Goal: Communication & Community: Answer question/provide support

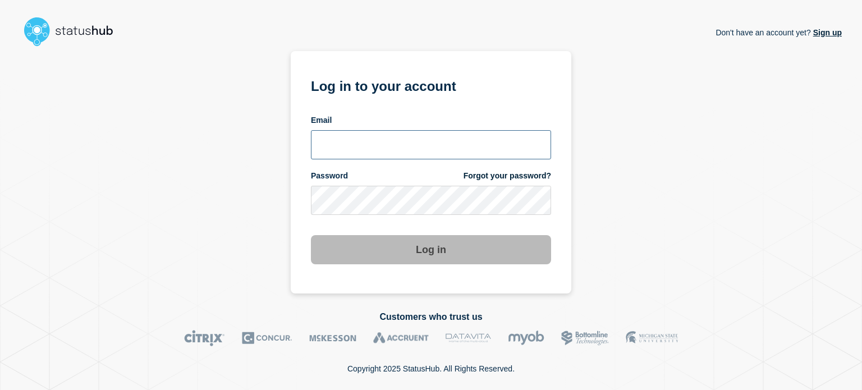
click at [345, 146] on input "email input" at bounding box center [431, 144] width 240 height 29
type input "[EMAIL_ADDRESS][DOMAIN_NAME]"
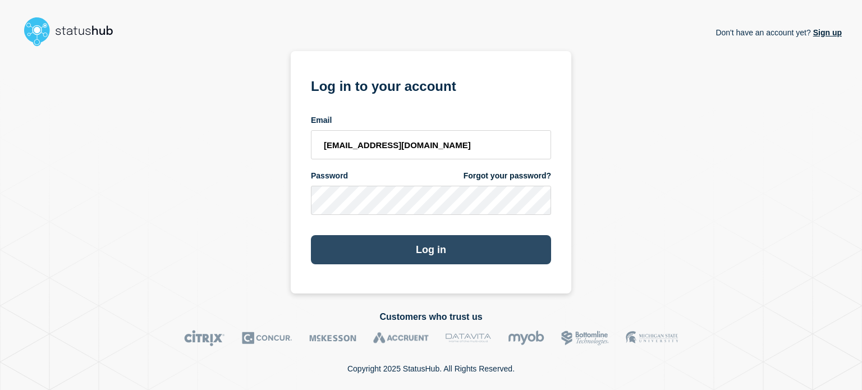
click at [334, 245] on button "Log in" at bounding box center [431, 249] width 240 height 29
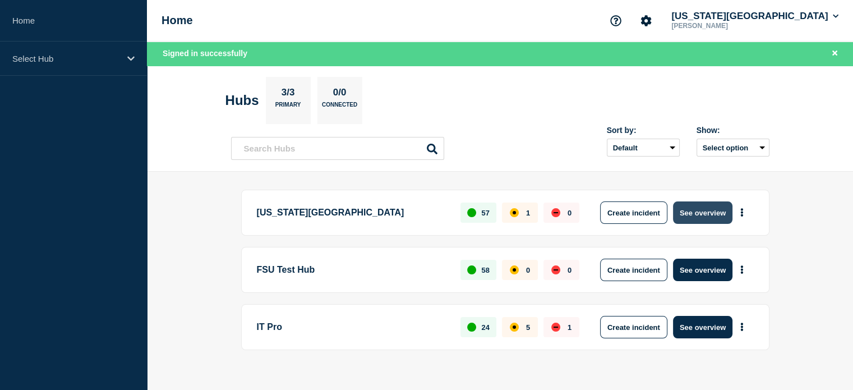
click at [702, 220] on button "See overview" at bounding box center [702, 212] width 59 height 22
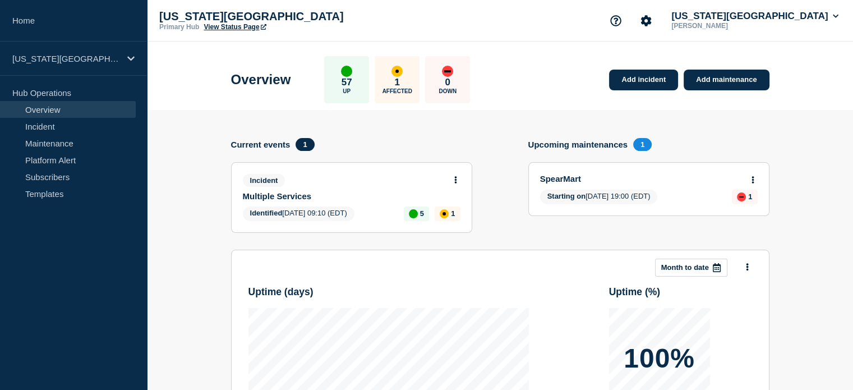
click at [233, 28] on link "View Status Page" at bounding box center [235, 27] width 62 height 8
click at [455, 176] on icon at bounding box center [455, 179] width 3 height 7
click at [443, 222] on link "Update incident" at bounding box center [455, 221] width 54 height 9
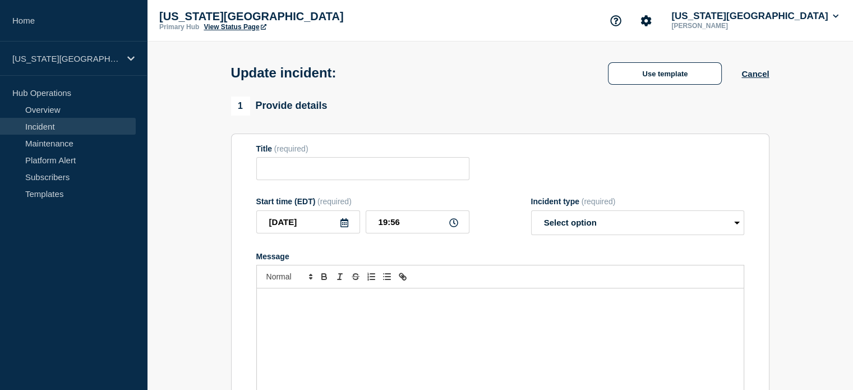
type input "Multiple Services"
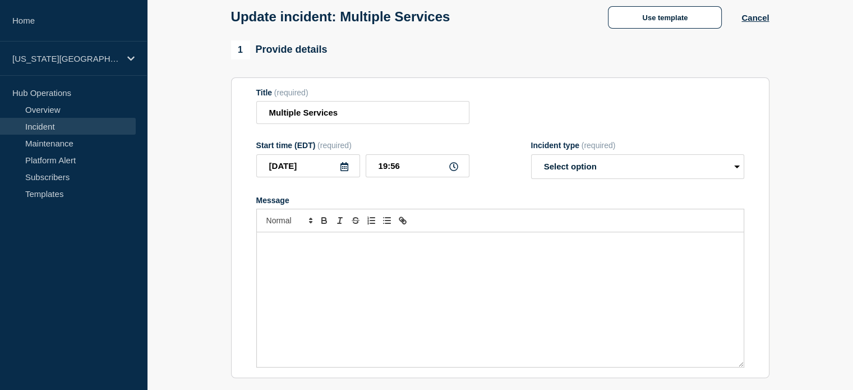
click at [348, 264] on div "Message" at bounding box center [500, 299] width 487 height 135
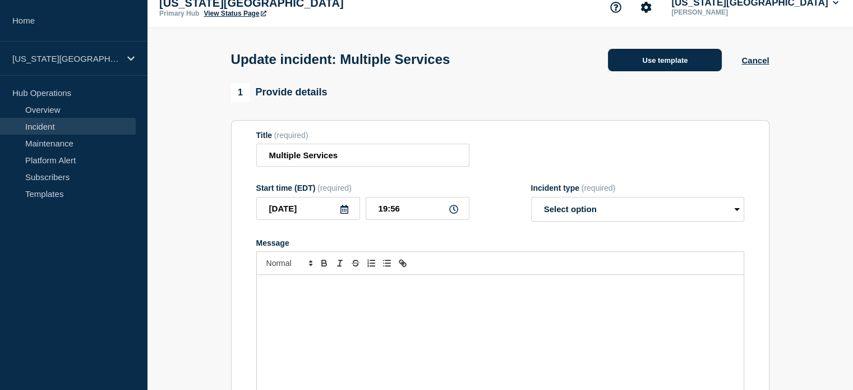
click at [627, 63] on button "Use template" at bounding box center [665, 60] width 114 height 22
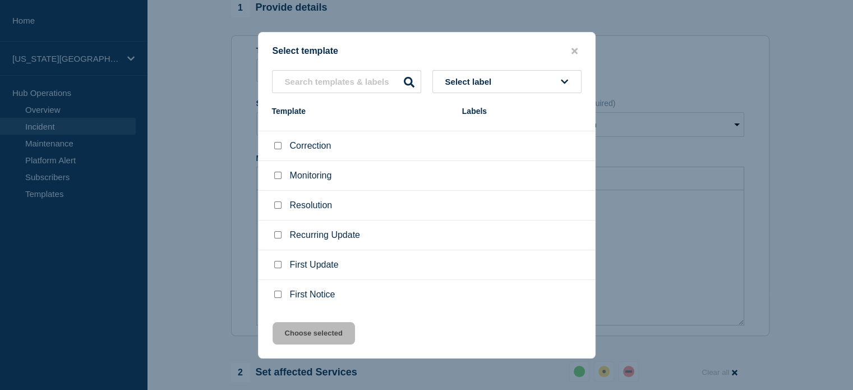
scroll to position [4, 0]
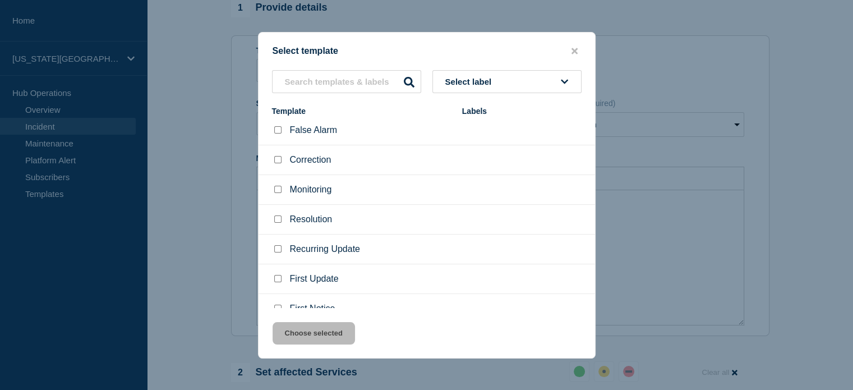
click at [276, 186] on div at bounding box center [277, 189] width 11 height 11
click at [274, 190] on input "Monitoring checkbox" at bounding box center [277, 189] width 7 height 7
checkbox input "true"
click at [322, 336] on button "Choose selected" at bounding box center [314, 333] width 82 height 22
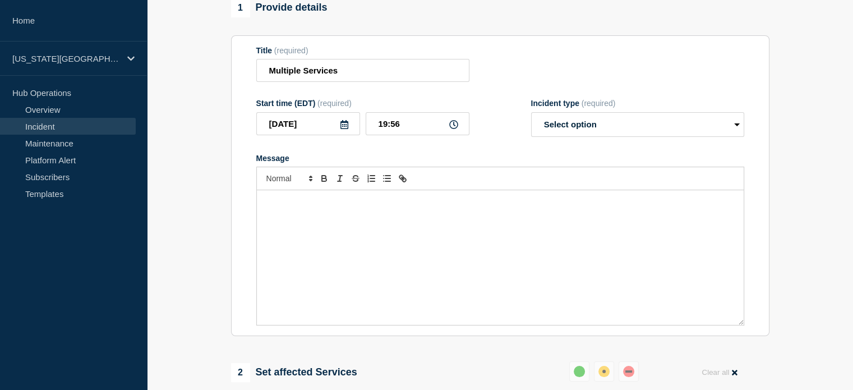
select select "monitoring"
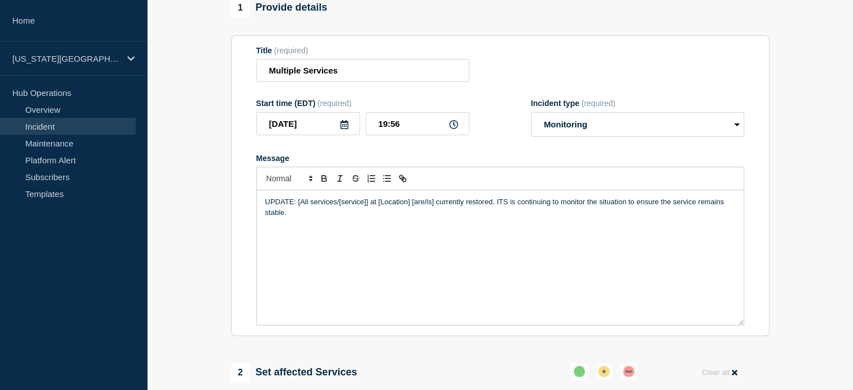
click at [301, 205] on p "UPDATE: [All services/[service]] at [Location] [are/is] currently restored. ITS…" at bounding box center [500, 207] width 470 height 21
drag, startPoint x: 334, startPoint y: 206, endPoint x: 406, endPoint y: 204, distance: 72.4
click at [406, 204] on p "UPDATE: All services/[service]] at [Location] [are/is] currently restored. ITS …" at bounding box center [500, 207] width 470 height 21
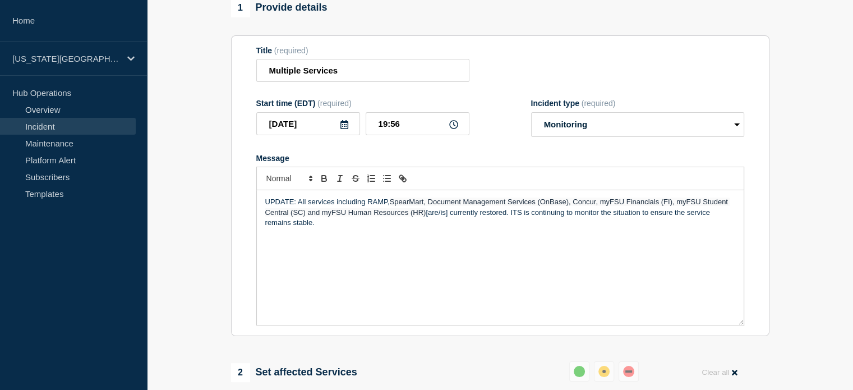
click at [430, 218] on p "UPDATE: All services including RAMP, SpearMart, Document Management Services (O…" at bounding box center [500, 212] width 470 height 31
drag, startPoint x: 392, startPoint y: 127, endPoint x: 400, endPoint y: 128, distance: 7.9
click at [400, 128] on input "19:56" at bounding box center [418, 123] width 104 height 23
type input "19:49"
click at [321, 238] on div "UPDATE: All services including RAMP, SpearMart, Document Management Services (O…" at bounding box center [500, 257] width 487 height 135
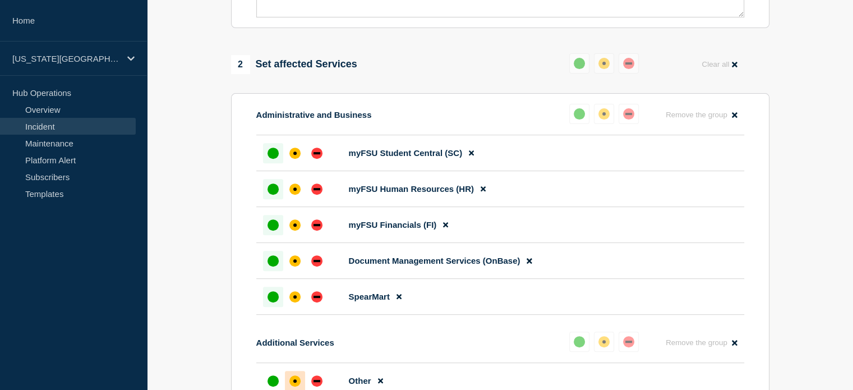
scroll to position [505, 0]
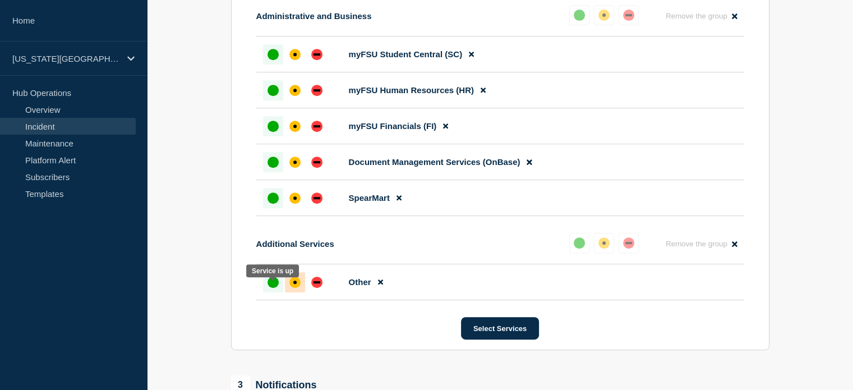
click at [276, 288] on div "up" at bounding box center [273, 282] width 11 height 11
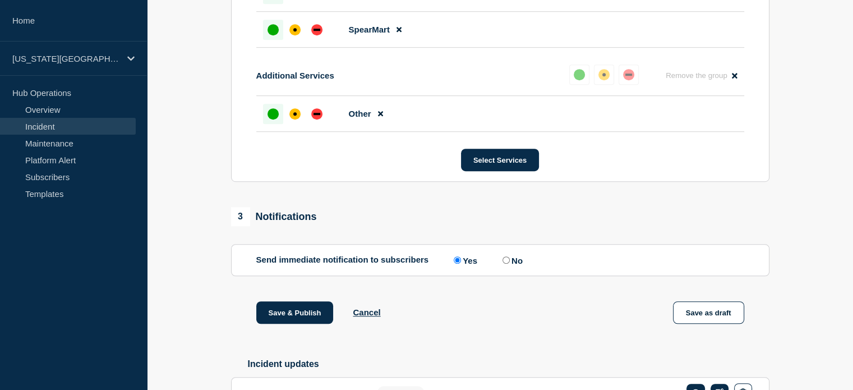
click at [465, 265] on label "Yes" at bounding box center [464, 260] width 26 height 11
click at [461, 264] on input "Yes" at bounding box center [457, 259] width 7 height 7
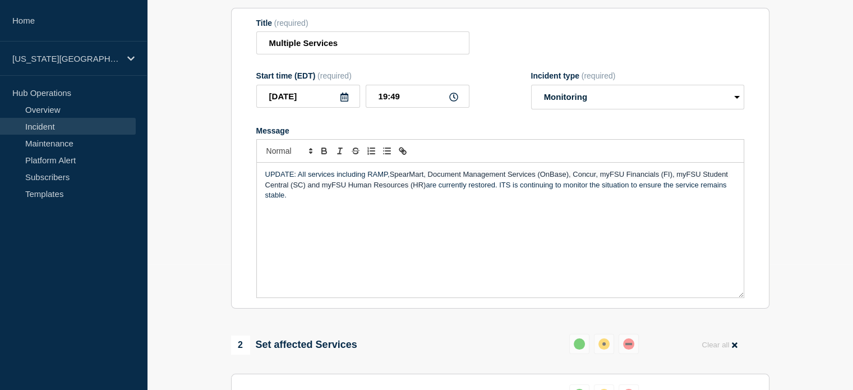
scroll to position [112, 0]
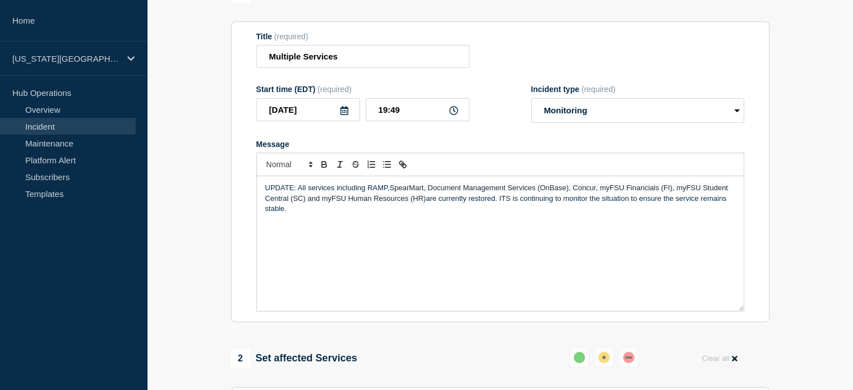
click at [314, 214] on p "UPDATE: All services including RAMP, SpearMart, Document Management Services (O…" at bounding box center [500, 198] width 470 height 31
drag, startPoint x: 290, startPoint y: 213, endPoint x: 265, endPoint y: 193, distance: 31.1
click at [265, 193] on p "UPDATE: All services including RAMP, SpearMart, Document Management Services (O…" at bounding box center [500, 198] width 470 height 31
copy p "UPDATE: All services including RAMP, SpearMart, Document Management Services (O…"
click at [292, 202] on span "SpearMart, Document Management Services (OnBase), Concur, myFSU Financials (FI)…" at bounding box center [497, 192] width 465 height 19
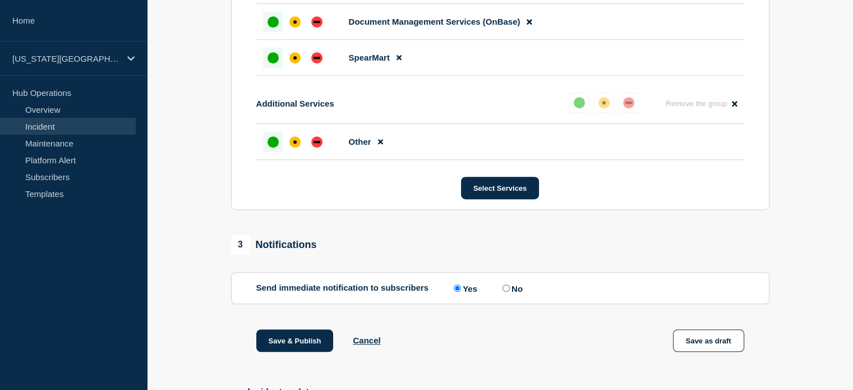
scroll to position [757, 0]
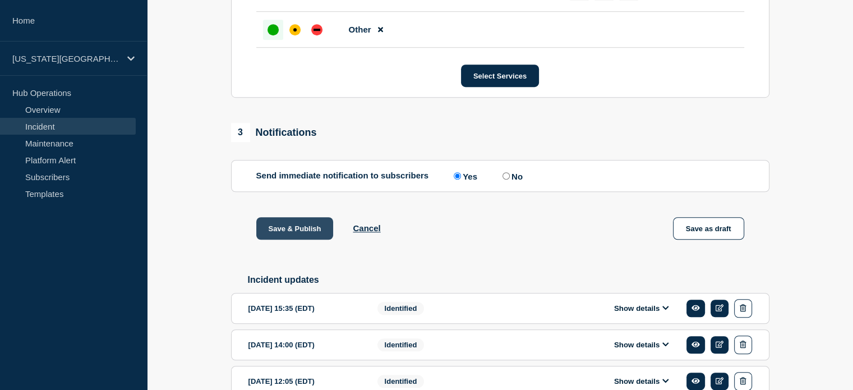
click at [285, 240] on button "Save & Publish" at bounding box center [294, 228] width 77 height 22
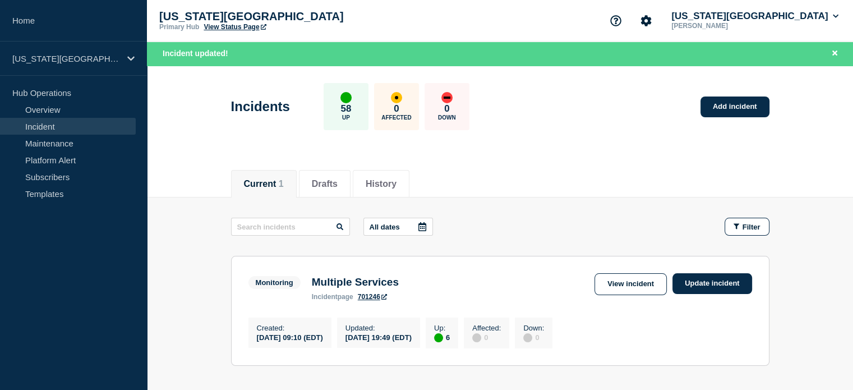
click at [227, 29] on link "View Status Page" at bounding box center [235, 27] width 62 height 8
click at [207, 27] on link "View Status Page" at bounding box center [235, 27] width 62 height 8
click at [759, 17] on button "Florida State University" at bounding box center [755, 16] width 172 height 11
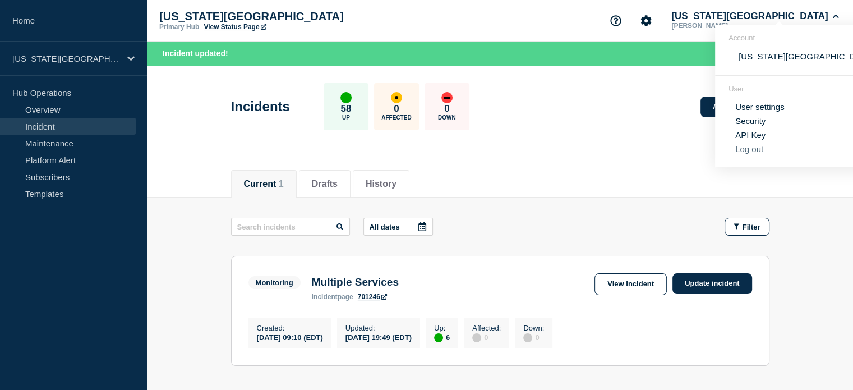
click at [747, 152] on button "Log out" at bounding box center [750, 149] width 28 height 10
